Goal: Task Accomplishment & Management: Complete application form

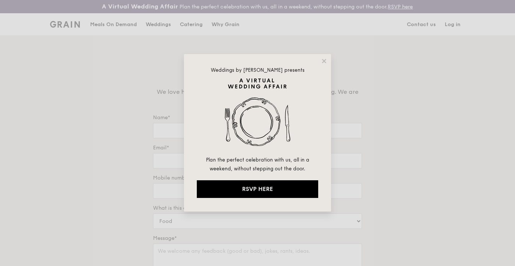
click at [260, 130] on img at bounding box center [257, 116] width 121 height 77
click at [323, 58] on div "Weddings by [PERSON_NAME] presents Plan the perfect celebration with us, all in…" at bounding box center [257, 132] width 147 height 157
click at [323, 58] on icon at bounding box center [324, 61] width 7 height 7
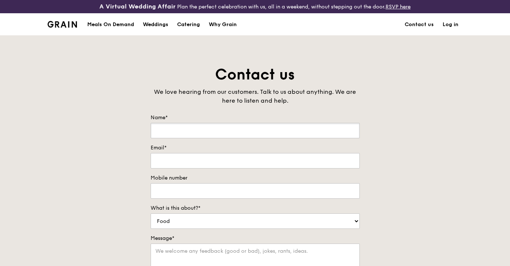
click at [217, 124] on input "Name*" at bounding box center [254, 130] width 209 height 15
type input "M"
type input "e"
type input "m"
type input "[PERSON_NAME]"
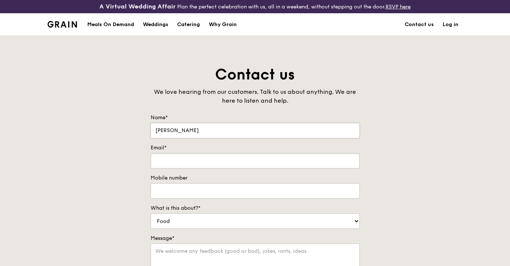
type input "a"
type input "r"
type input "[EMAIL_ADDRESS][DOMAIN_NAME]"
click at [249, 187] on input "Mobile number" at bounding box center [254, 190] width 209 height 15
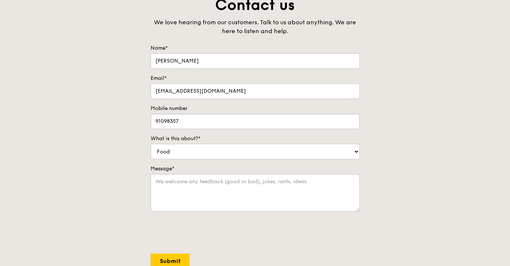
scroll to position [135, 0]
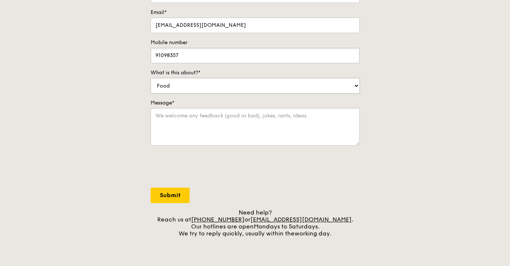
type input "91098357"
click option "Others" at bounding box center [0, 0] width 0 height 0
select select "Catering"
click option "Catering" at bounding box center [0, 0] width 0 height 0
click at [224, 127] on textarea "Message*" at bounding box center [254, 127] width 209 height 38
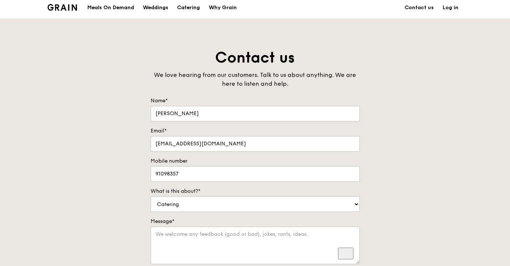
scroll to position [0, 0]
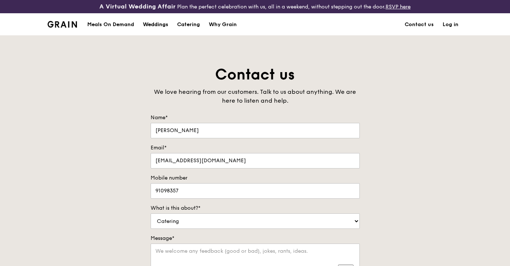
click at [160, 27] on div "Weddings" at bounding box center [155, 25] width 25 height 22
